Goal: Navigation & Orientation: Go to known website

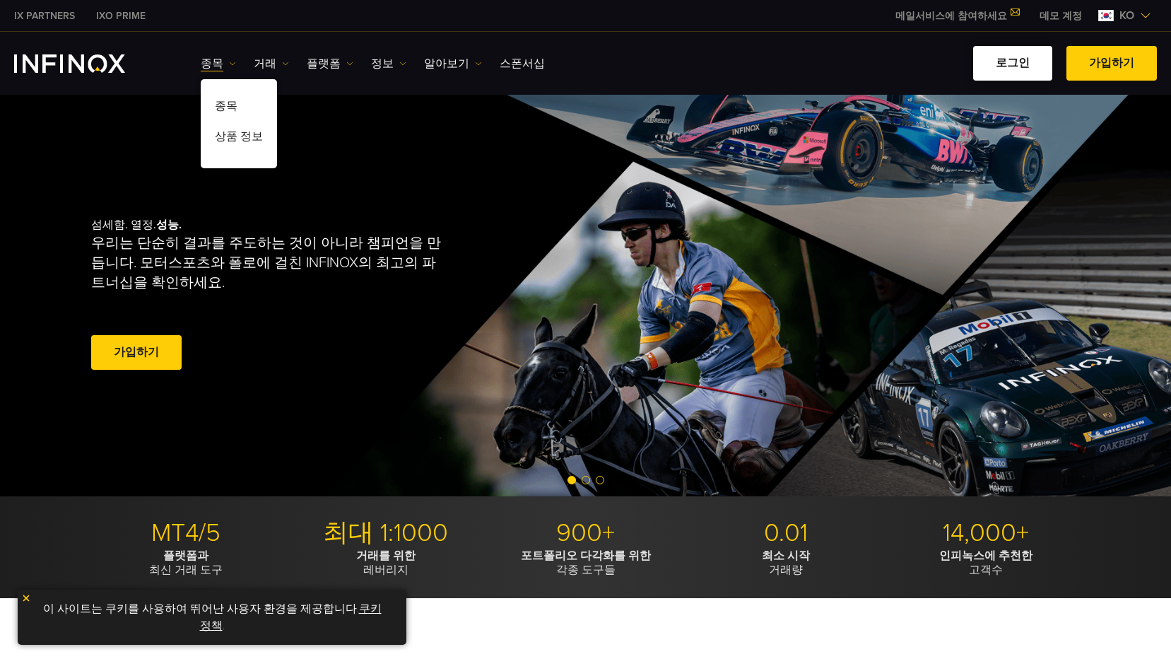
click at [1013, 64] on link "로그인" at bounding box center [1012, 63] width 79 height 35
